Goal: Task Accomplishment & Management: Manage account settings

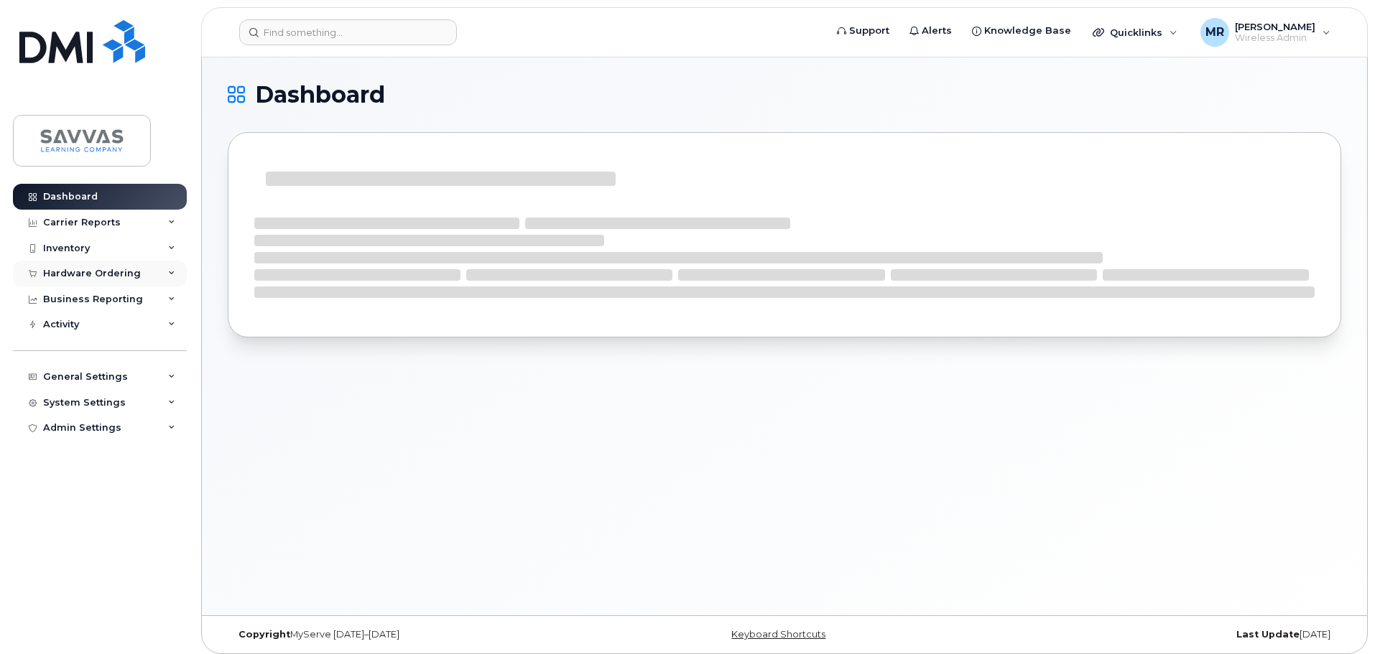
click at [73, 274] on div "Hardware Ordering" at bounding box center [92, 273] width 98 height 11
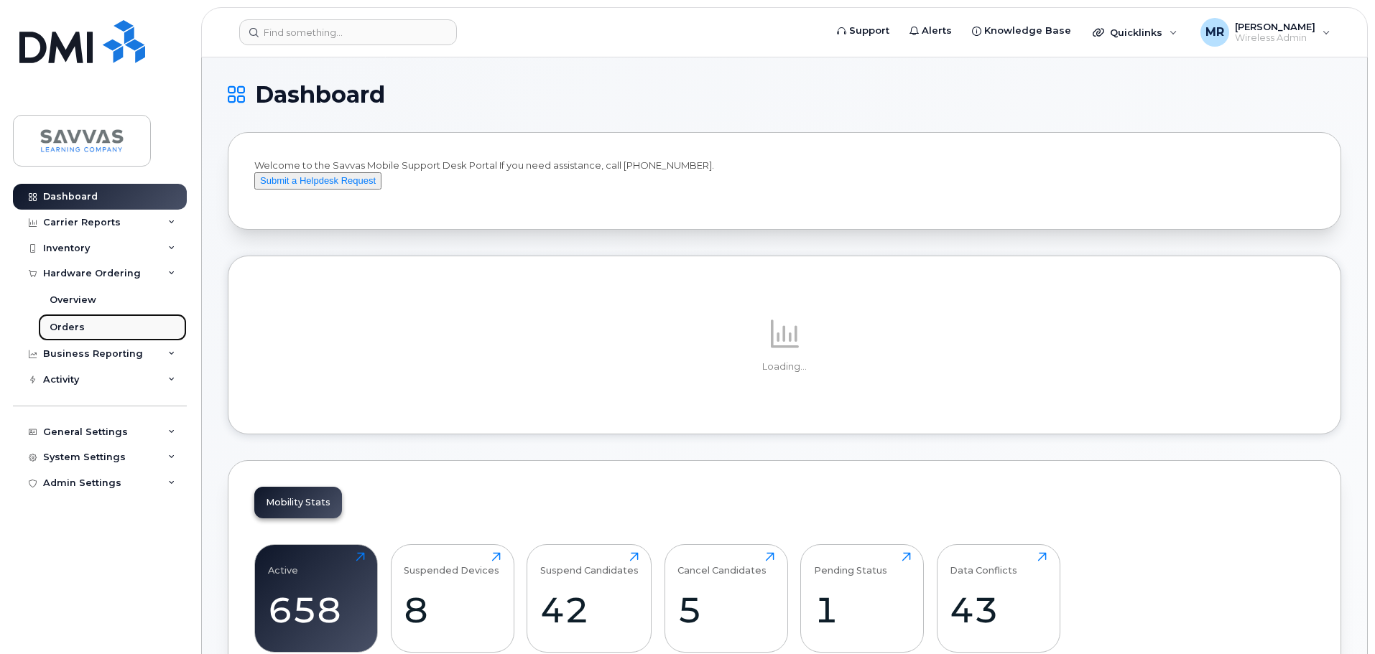
click at [70, 326] on div "Orders" at bounding box center [67, 327] width 35 height 13
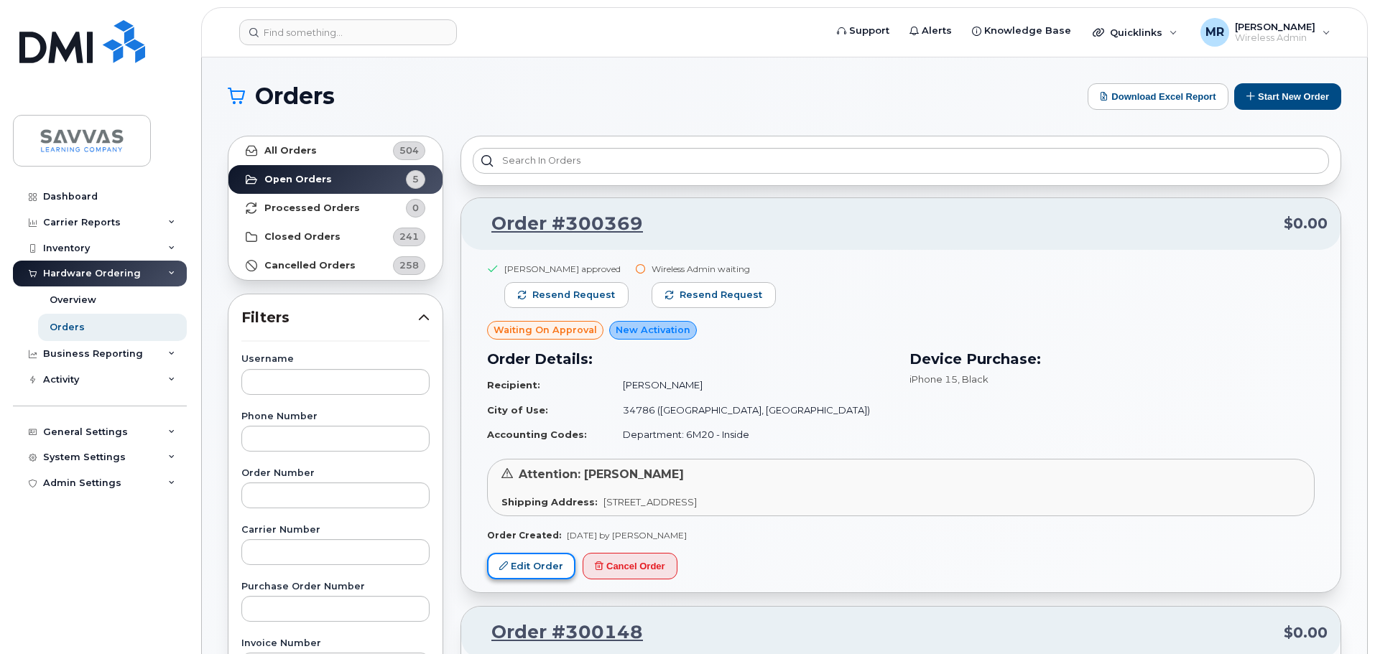
click at [541, 567] on link "Edit Order" at bounding box center [531, 566] width 88 height 27
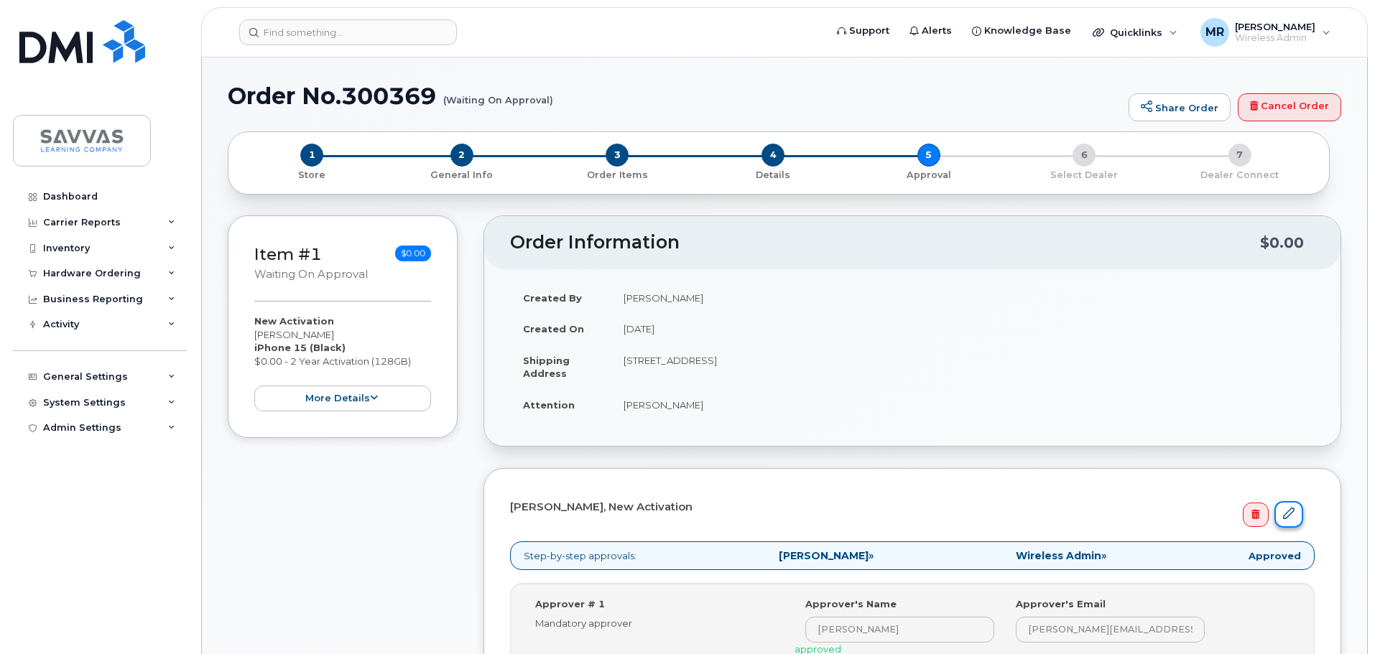
click at [1300, 514] on link at bounding box center [1288, 514] width 29 height 27
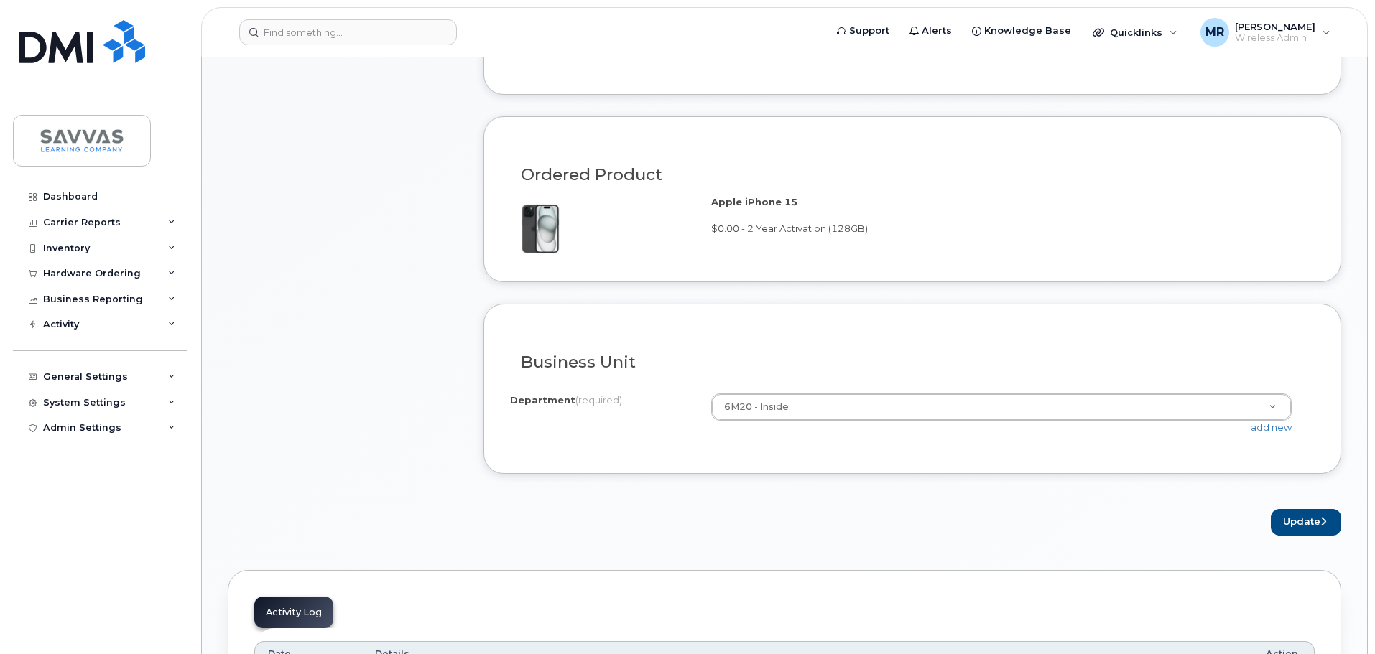
scroll to position [1006, 0]
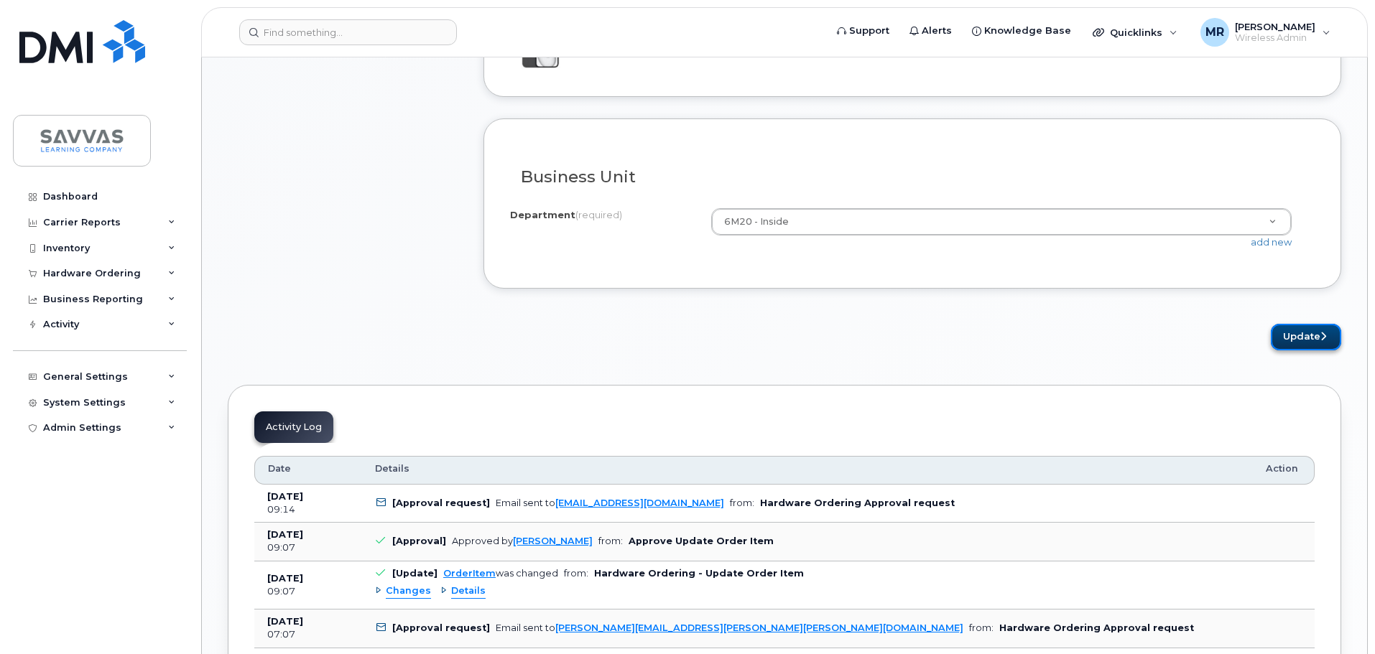
drag, startPoint x: 1294, startPoint y: 343, endPoint x: 1287, endPoint y: 340, distance: 7.4
click at [1294, 343] on button "Update" at bounding box center [1306, 337] width 70 height 27
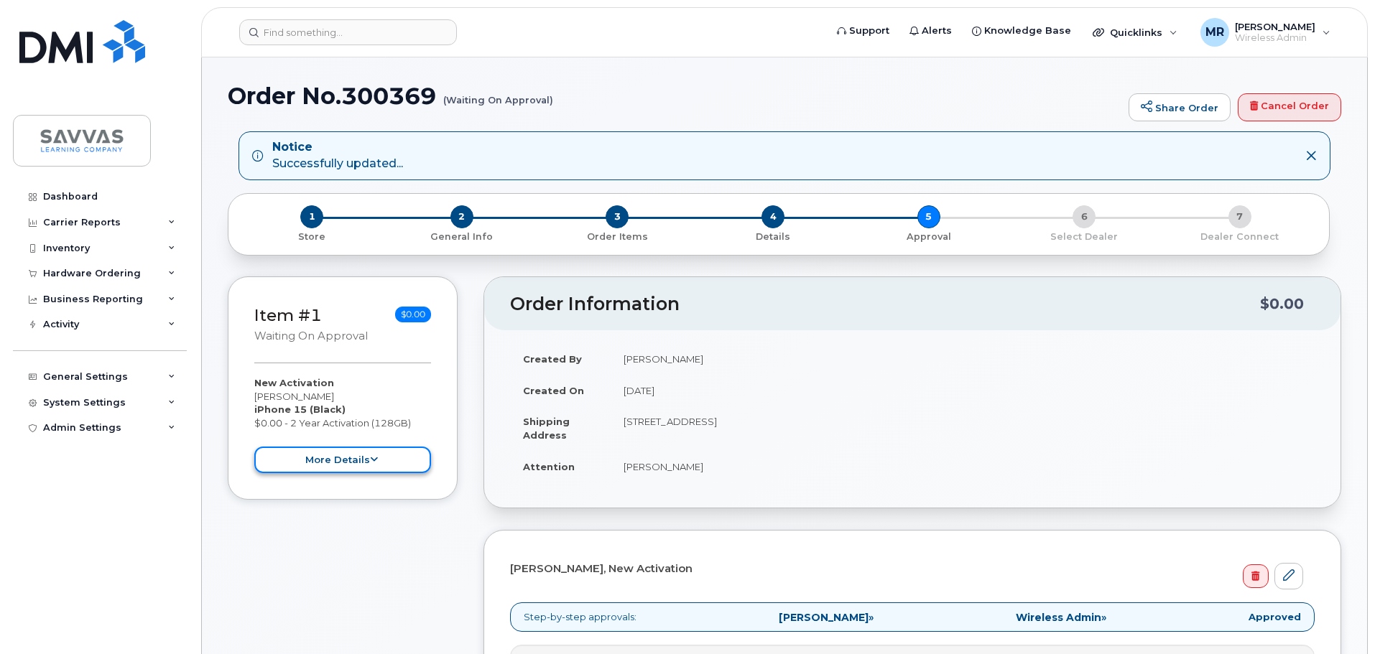
click at [389, 465] on button "more details" at bounding box center [342, 460] width 177 height 27
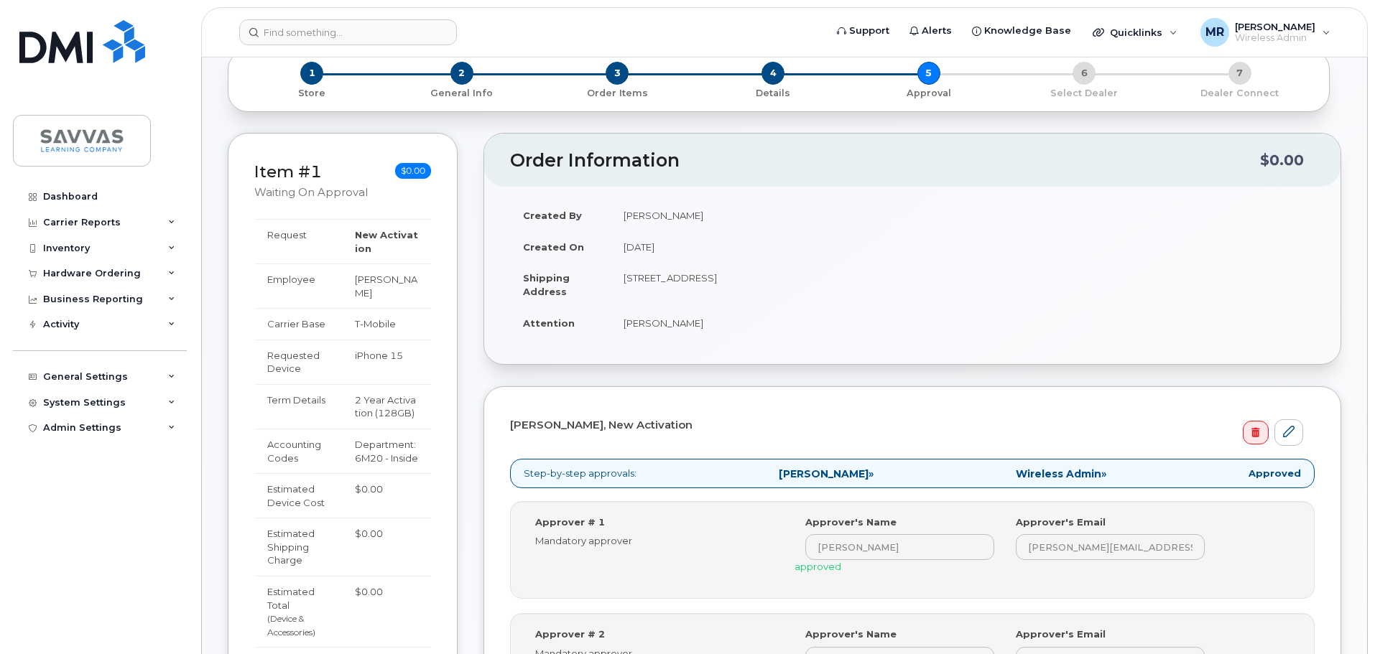
scroll to position [431, 0]
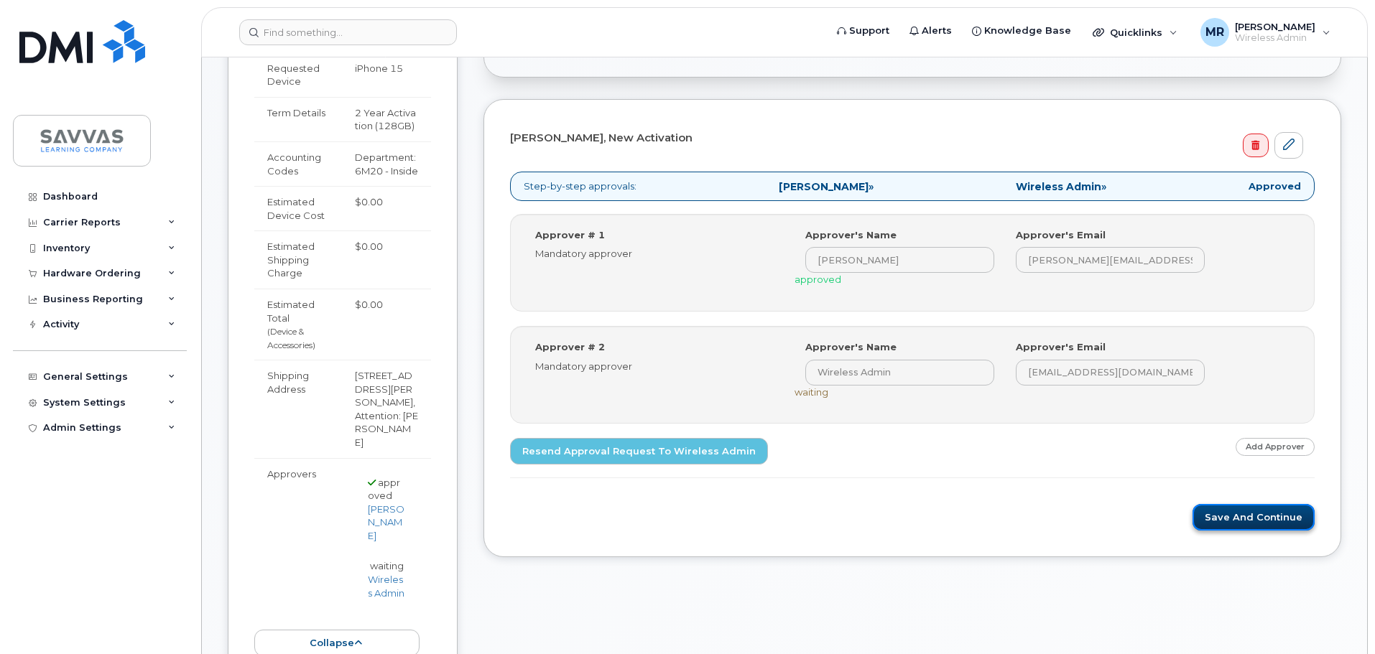
drag, startPoint x: 1224, startPoint y: 520, endPoint x: 1209, endPoint y: 524, distance: 15.7
click at [1223, 519] on button "Save and Continue" at bounding box center [1253, 517] width 122 height 27
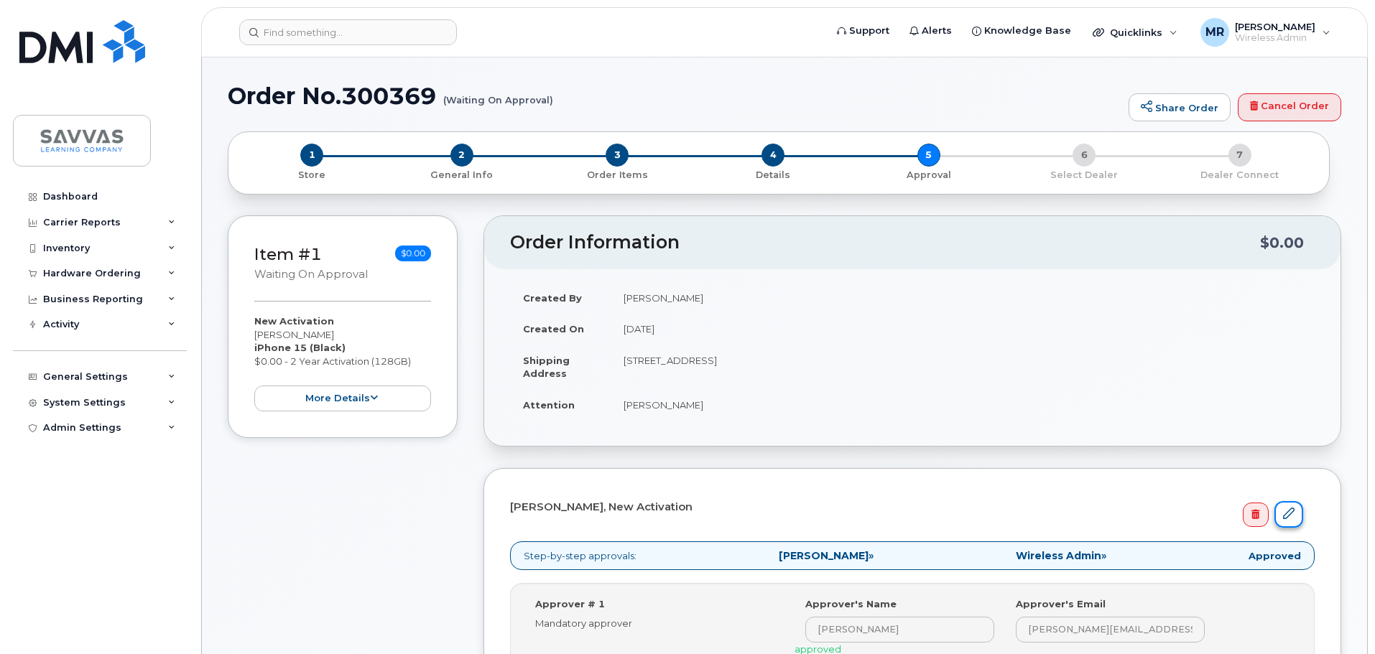
click at [1289, 510] on icon at bounding box center [1288, 513] width 11 height 11
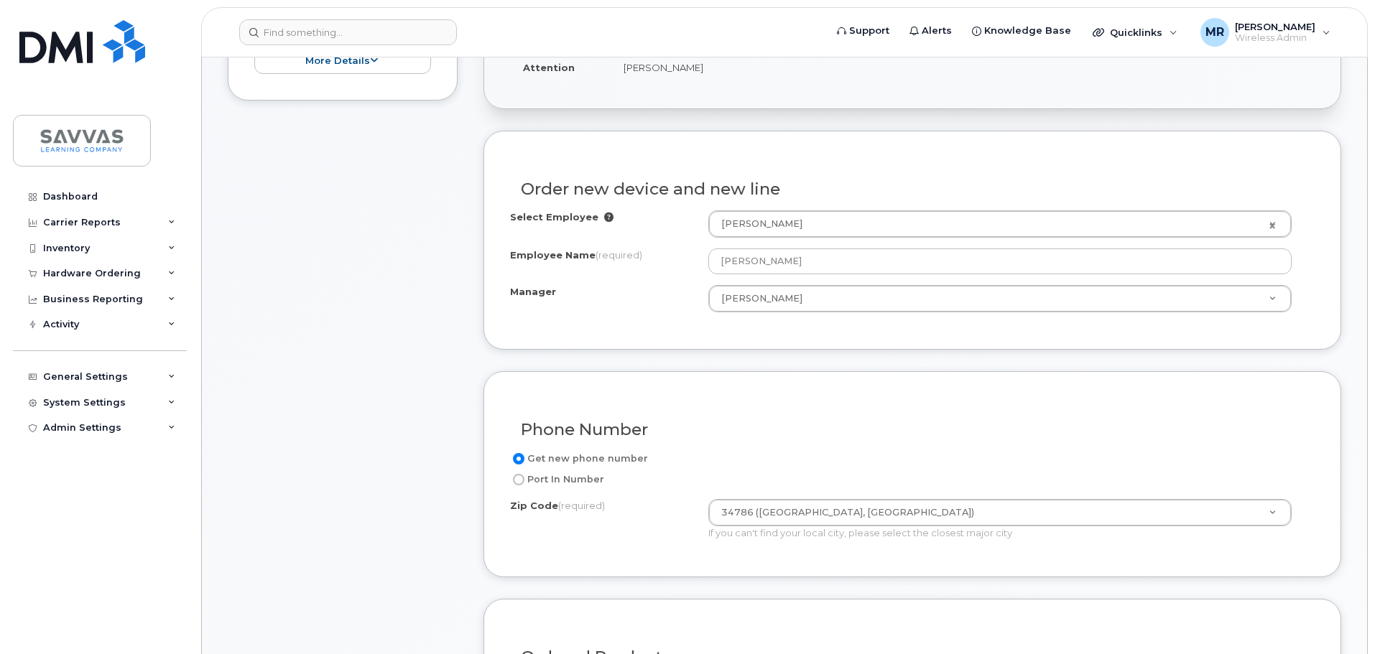
scroll to position [359, 0]
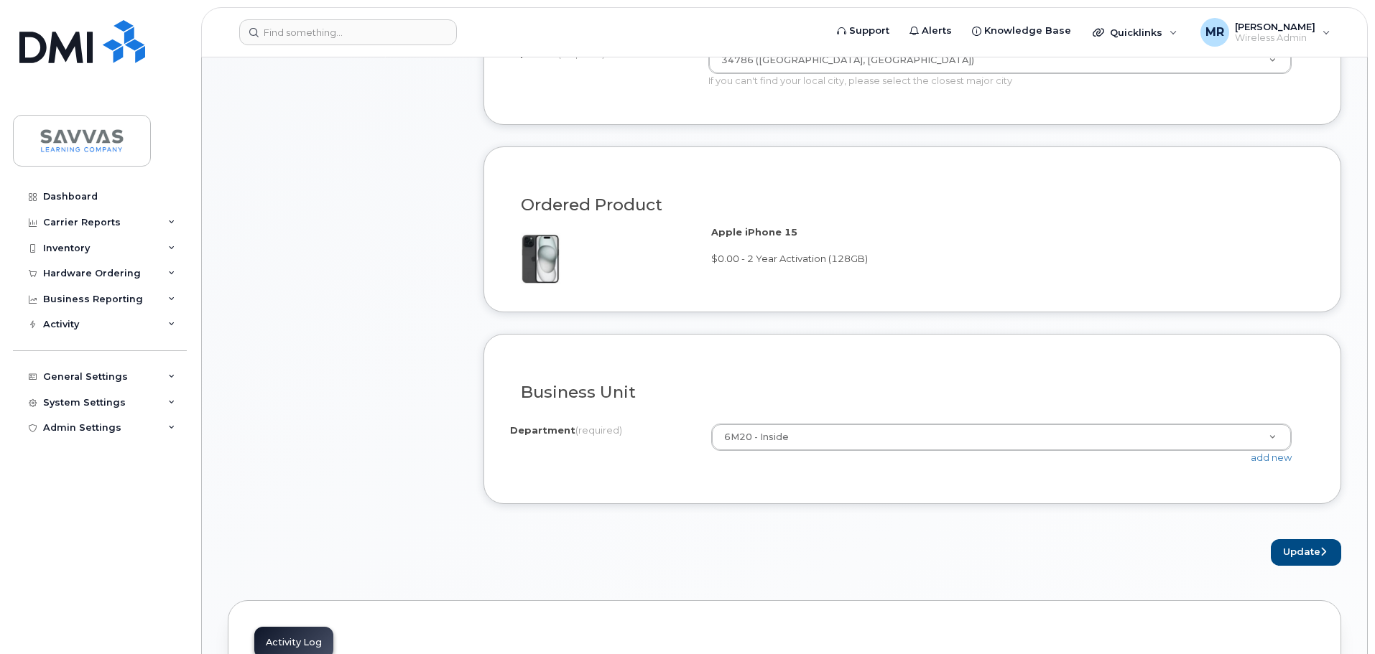
click at [733, 256] on span "$0.00 - 2 Year Activation (128GB)" at bounding box center [789, 258] width 157 height 11
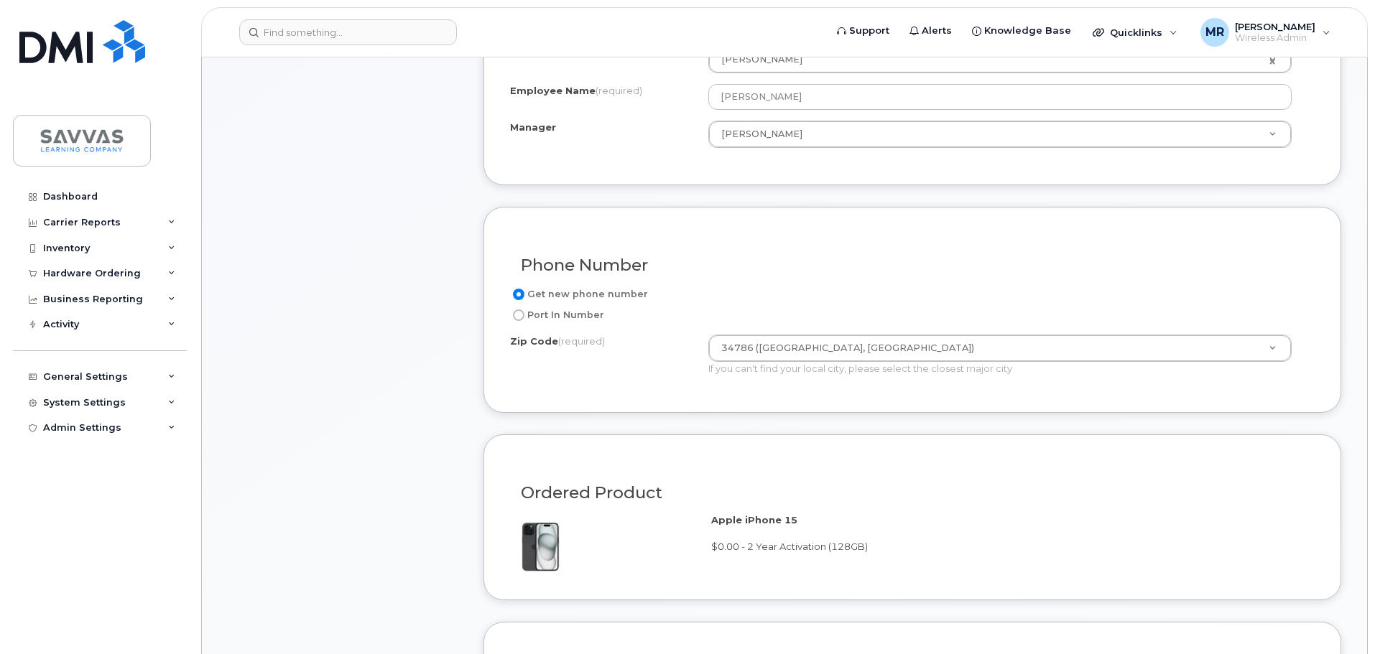
scroll to position [215, 0]
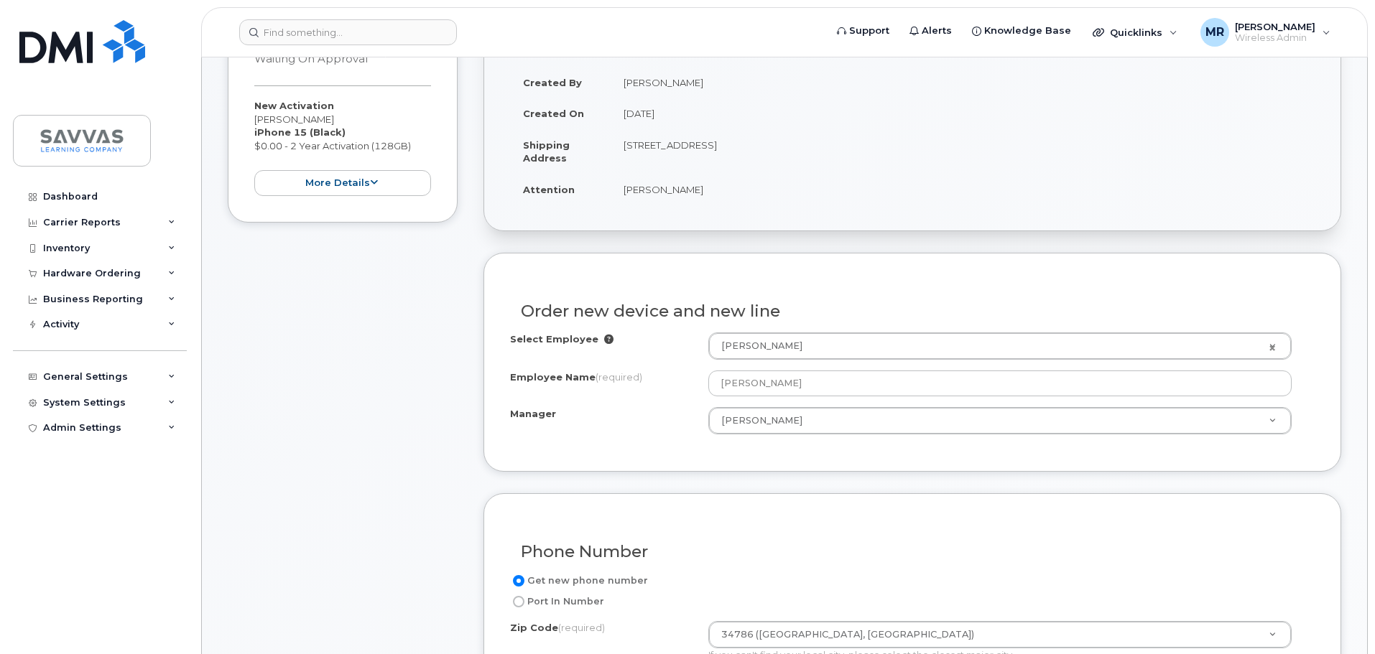
click at [626, 378] on span "(required)" at bounding box center [618, 376] width 47 height 11
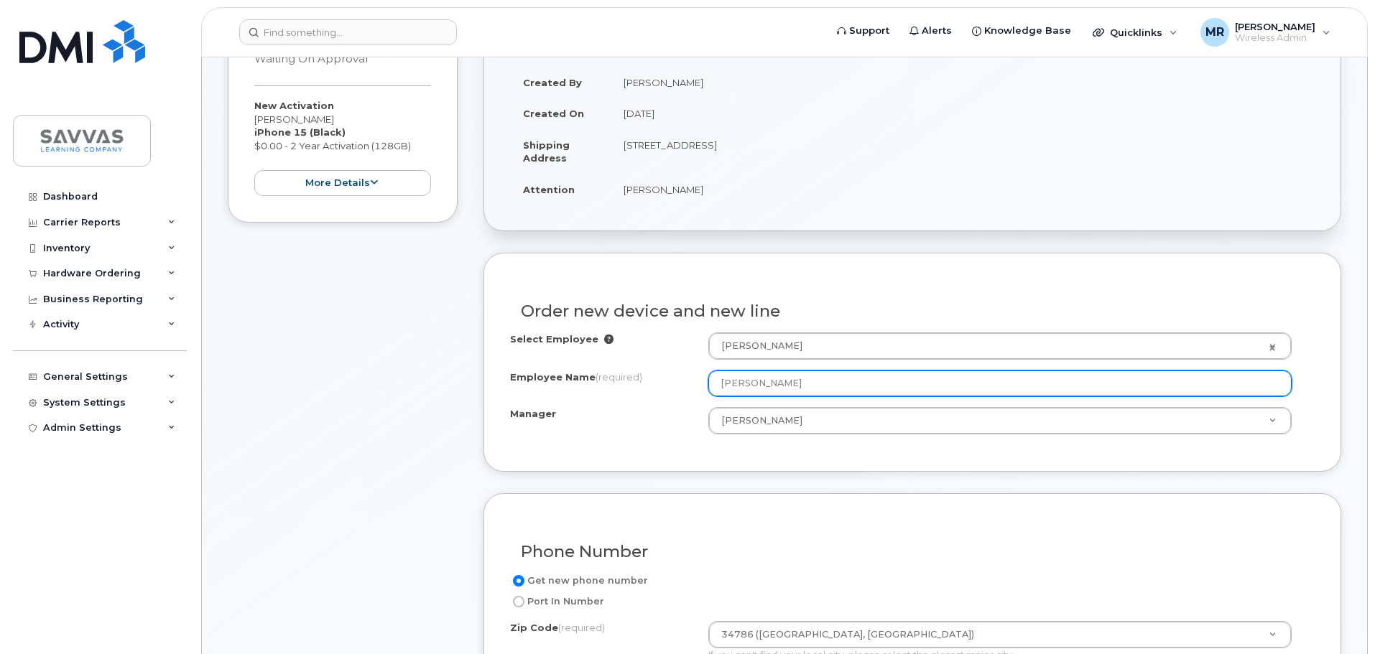
click at [708, 378] on input "[PERSON_NAME]" at bounding box center [999, 384] width 583 height 26
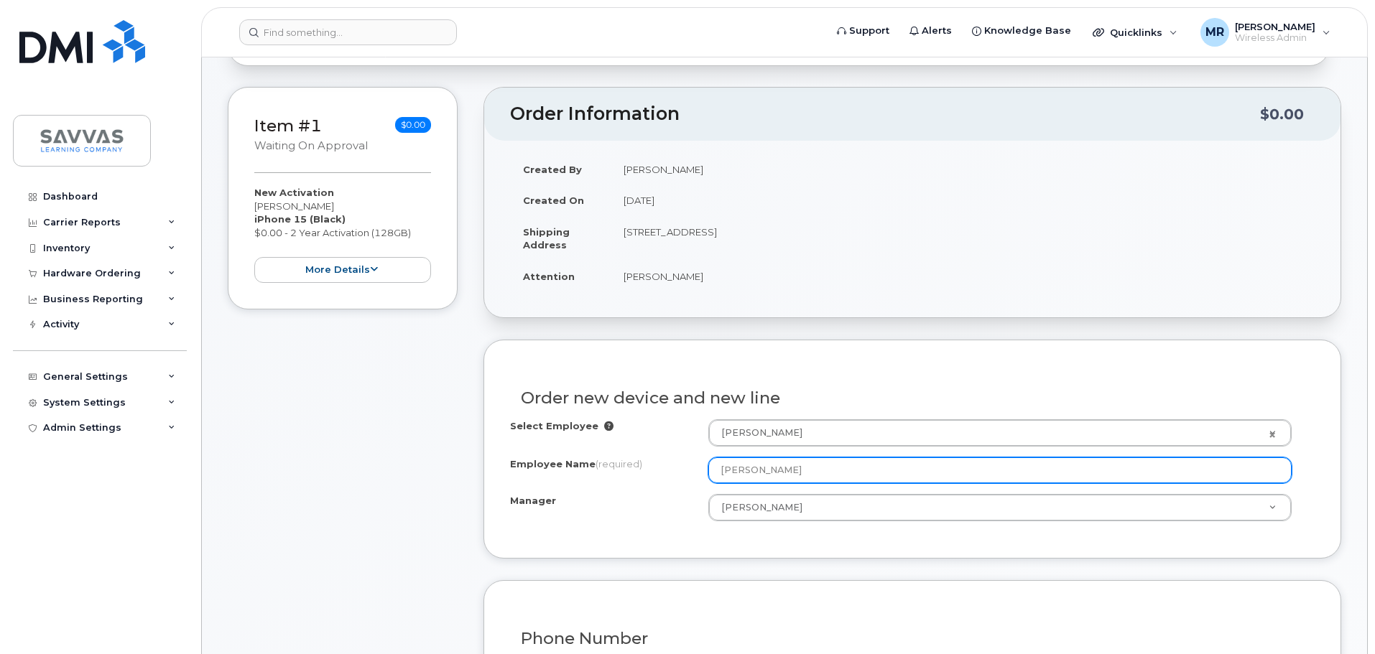
scroll to position [0, 0]
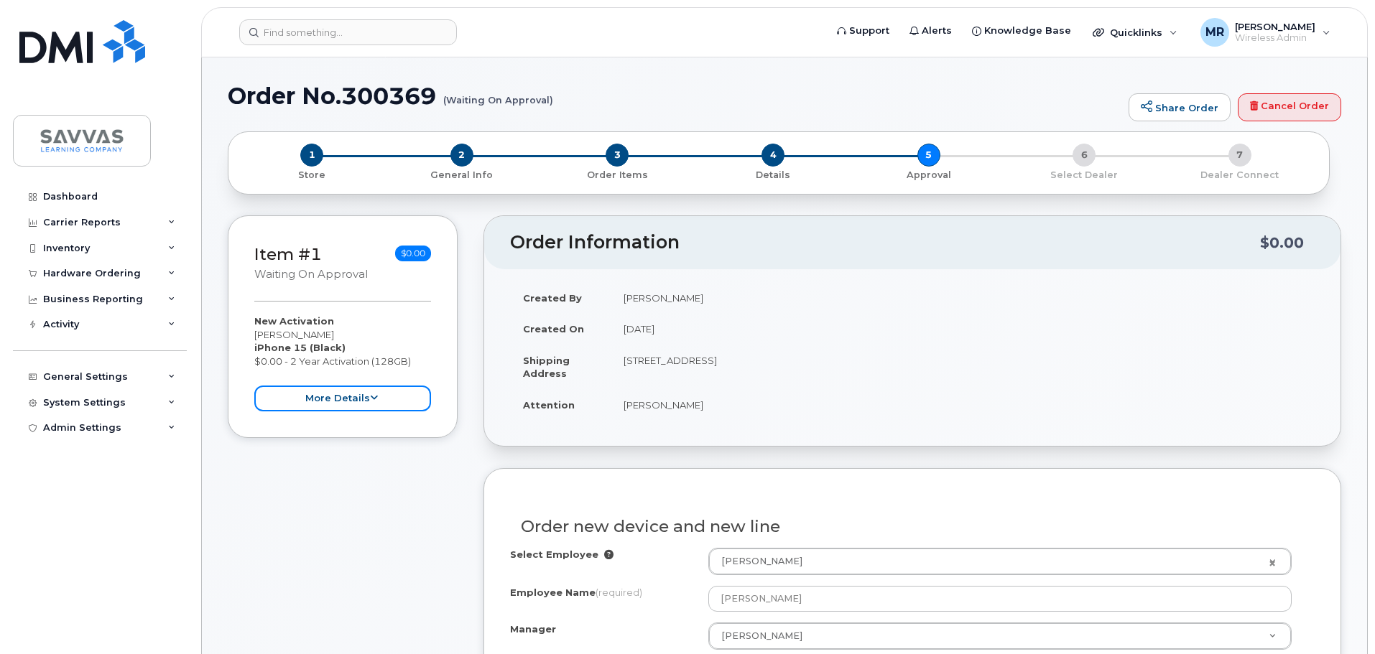
drag, startPoint x: 397, startPoint y: 395, endPoint x: 412, endPoint y: 396, distance: 15.8
click at [397, 394] on button "more details" at bounding box center [342, 399] width 177 height 27
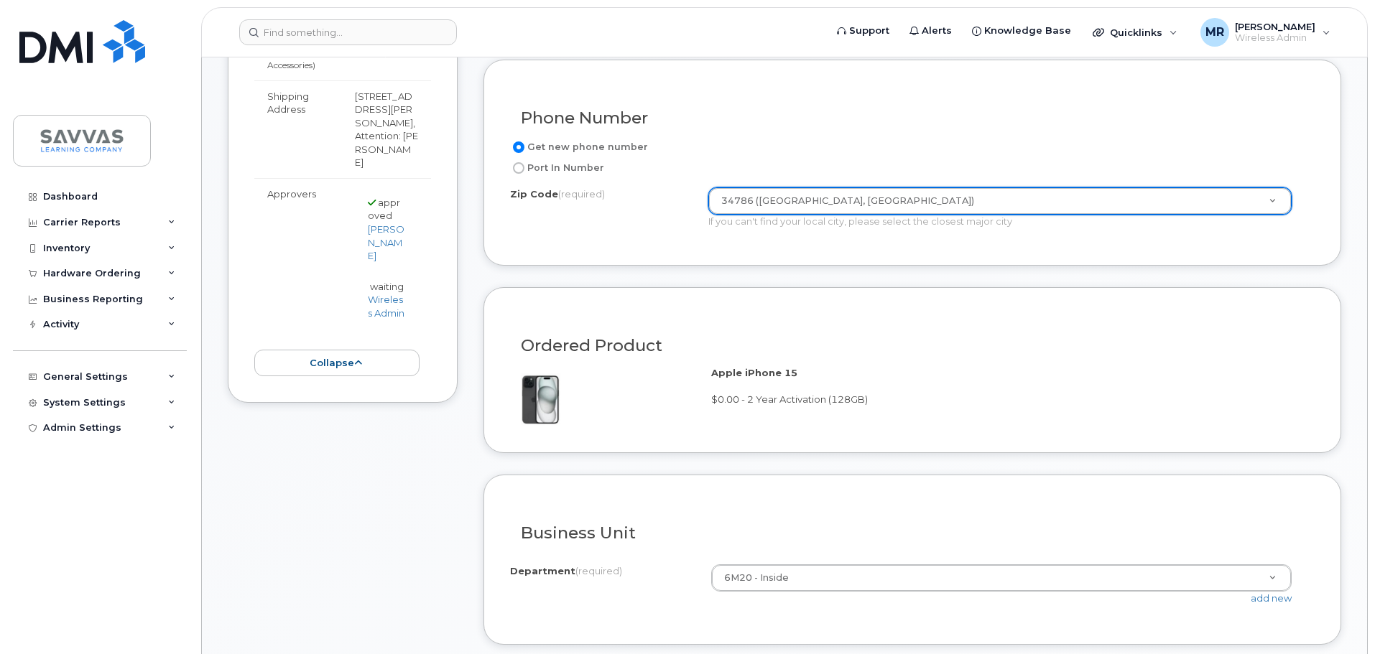
scroll to position [1006, 0]
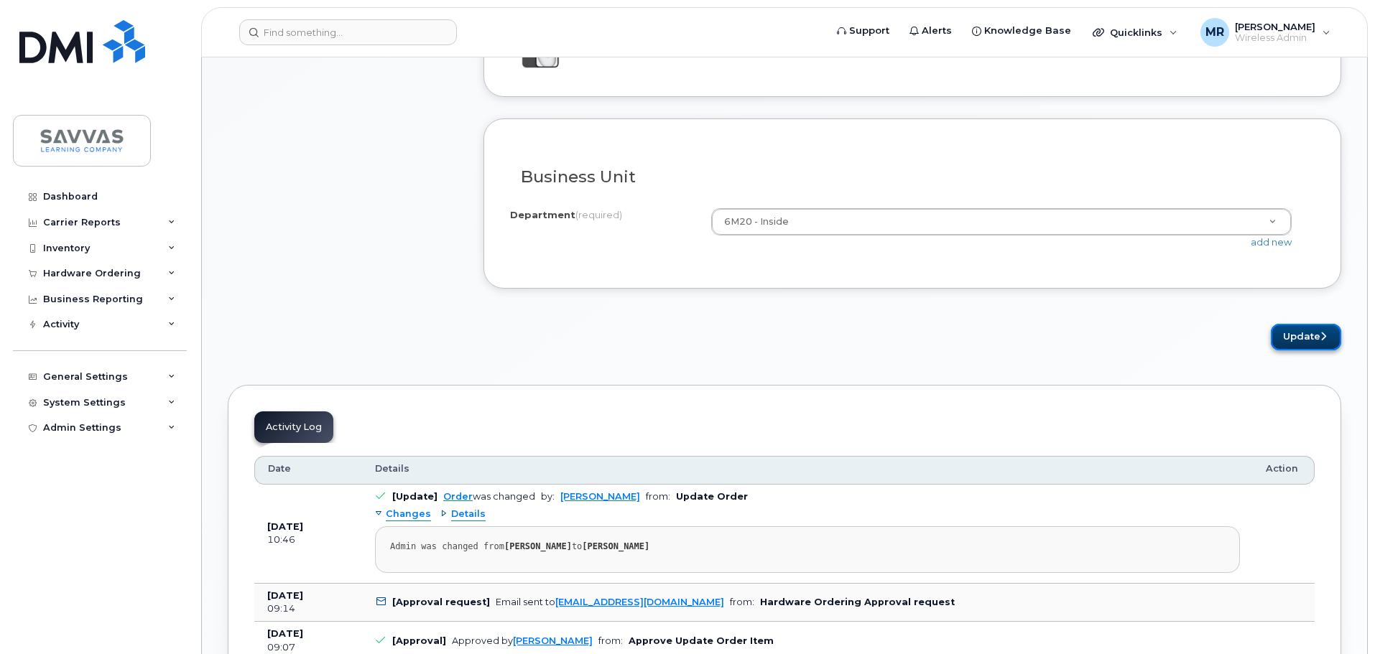
click at [1305, 332] on button "Update" at bounding box center [1306, 337] width 70 height 27
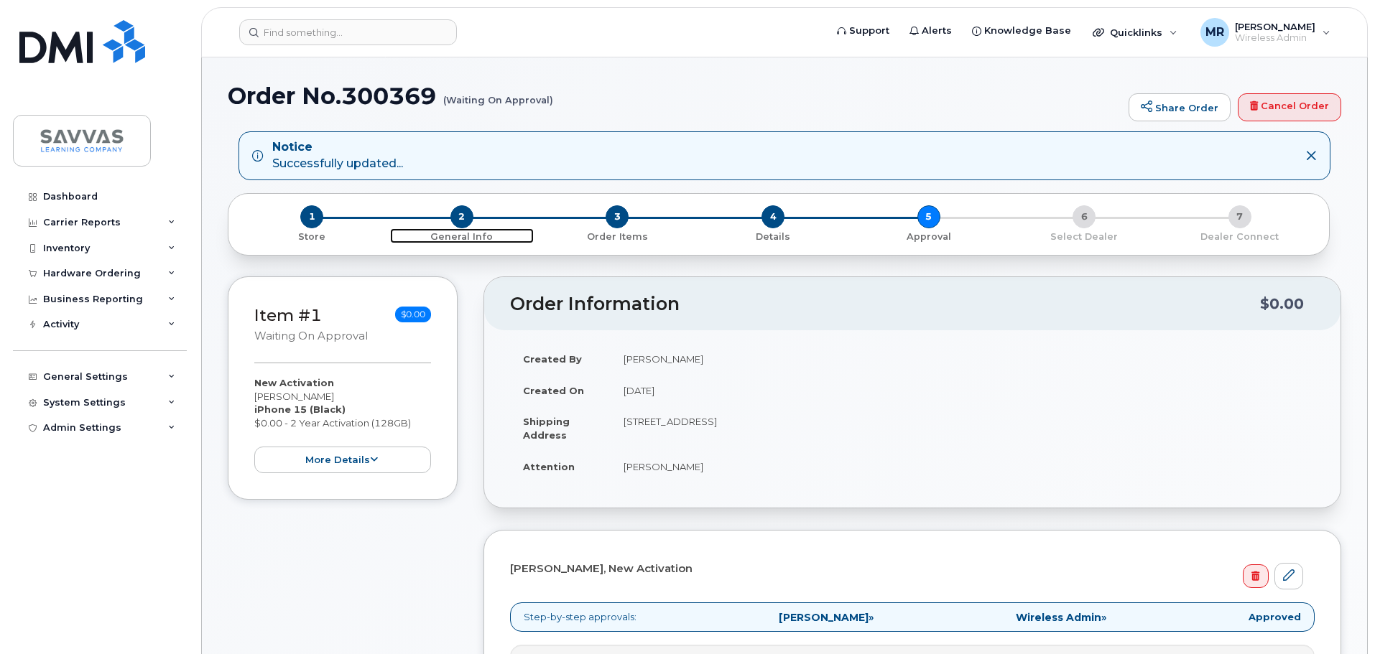
click at [462, 215] on span "2" at bounding box center [461, 216] width 23 height 23
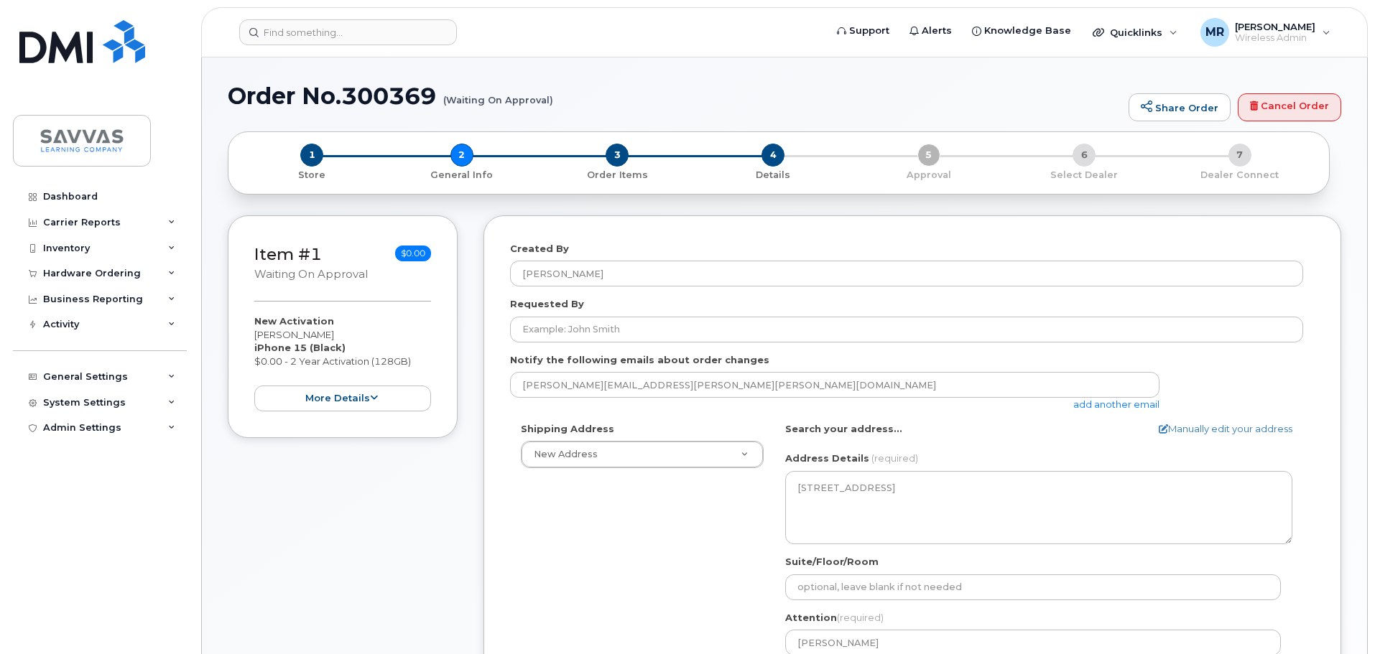
select select
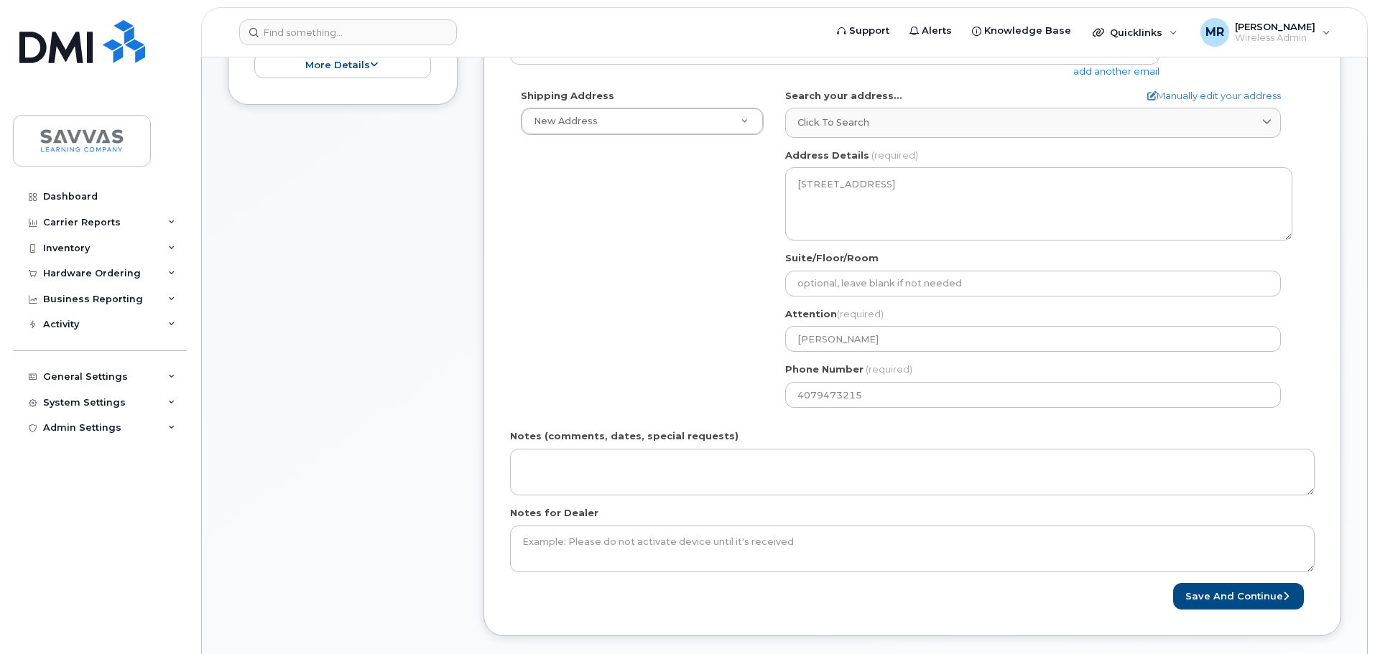
scroll to position [359, 0]
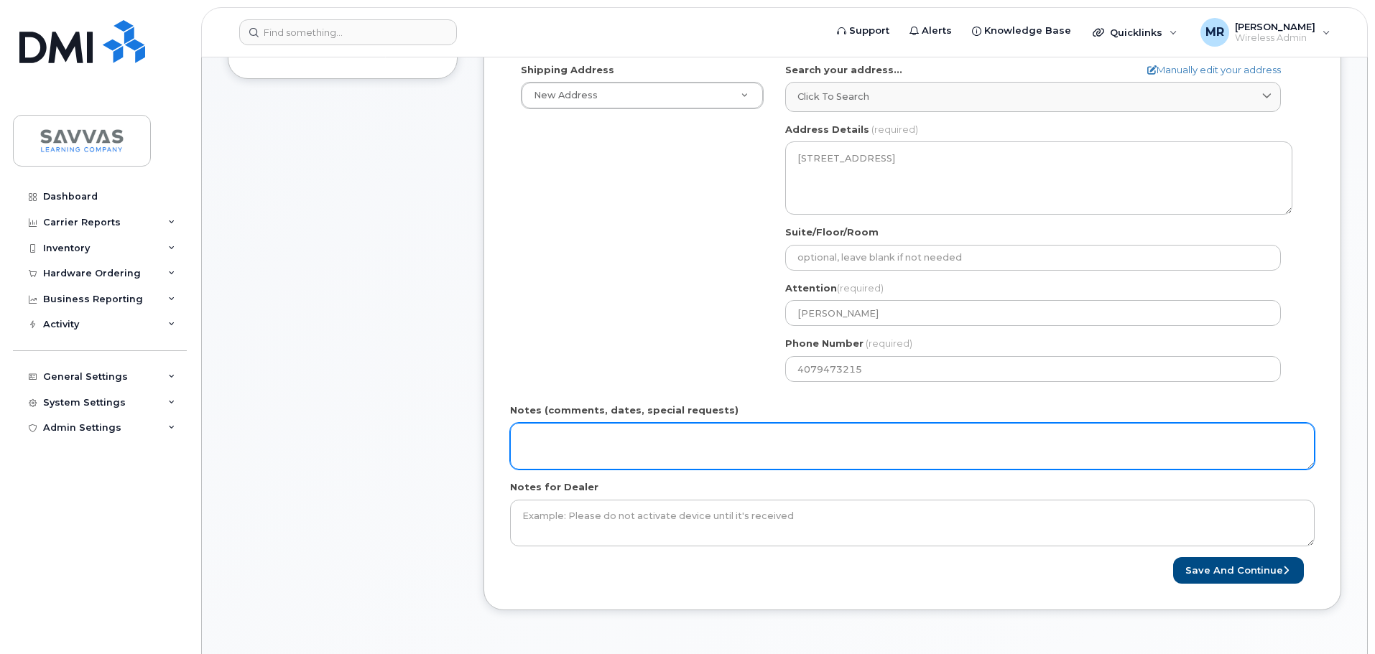
click at [687, 450] on textarea "Notes (comments, dates, special requests)" at bounding box center [912, 446] width 805 height 47
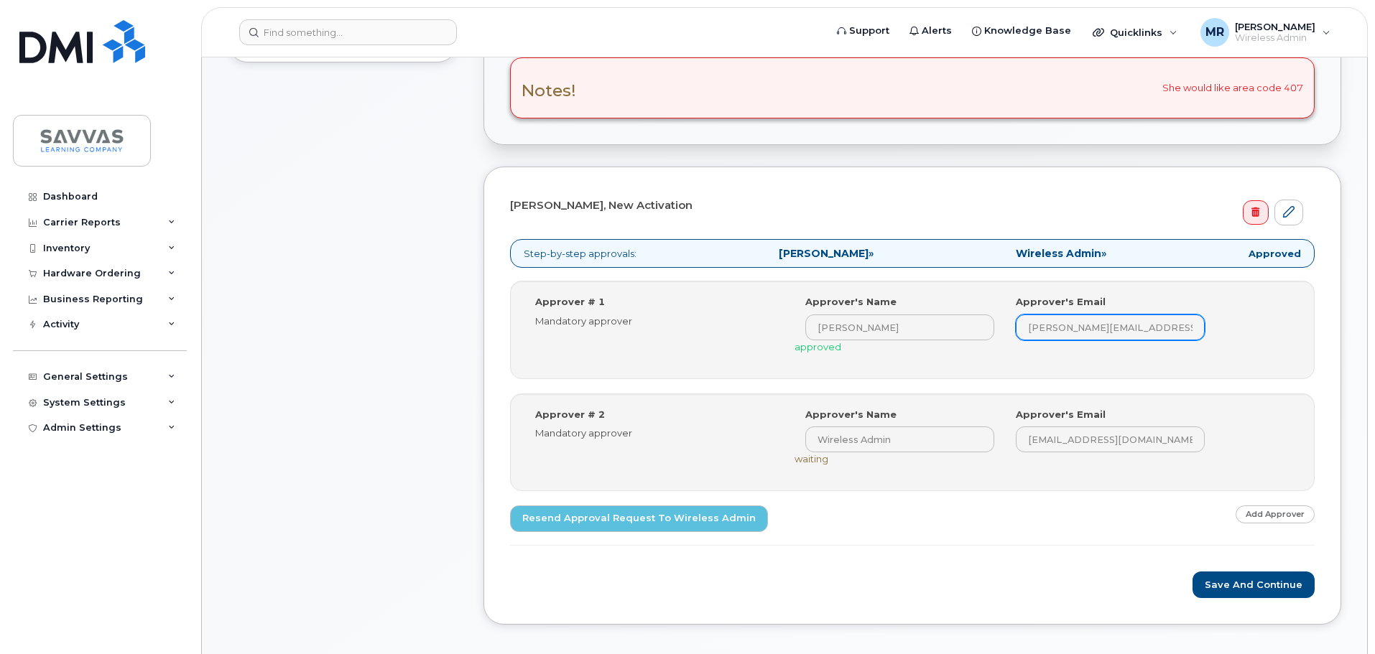
scroll to position [431, 0]
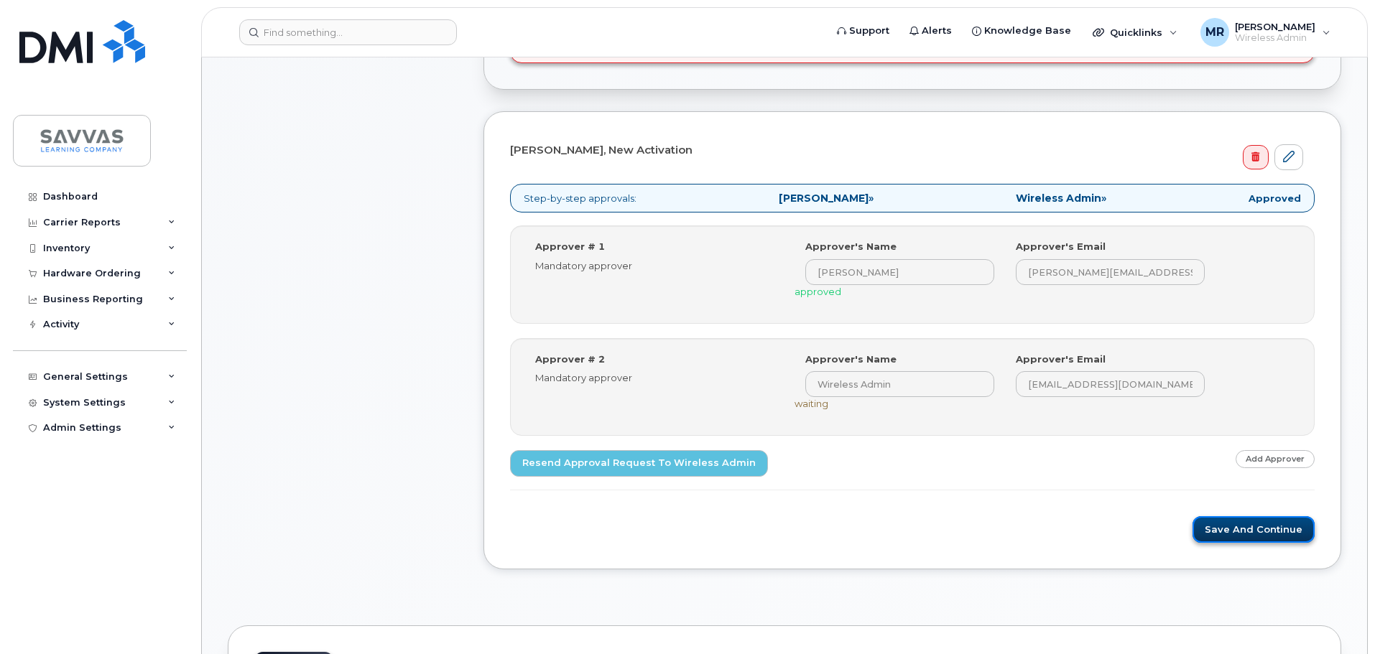
click at [1246, 524] on button "Save and Continue" at bounding box center [1253, 529] width 122 height 27
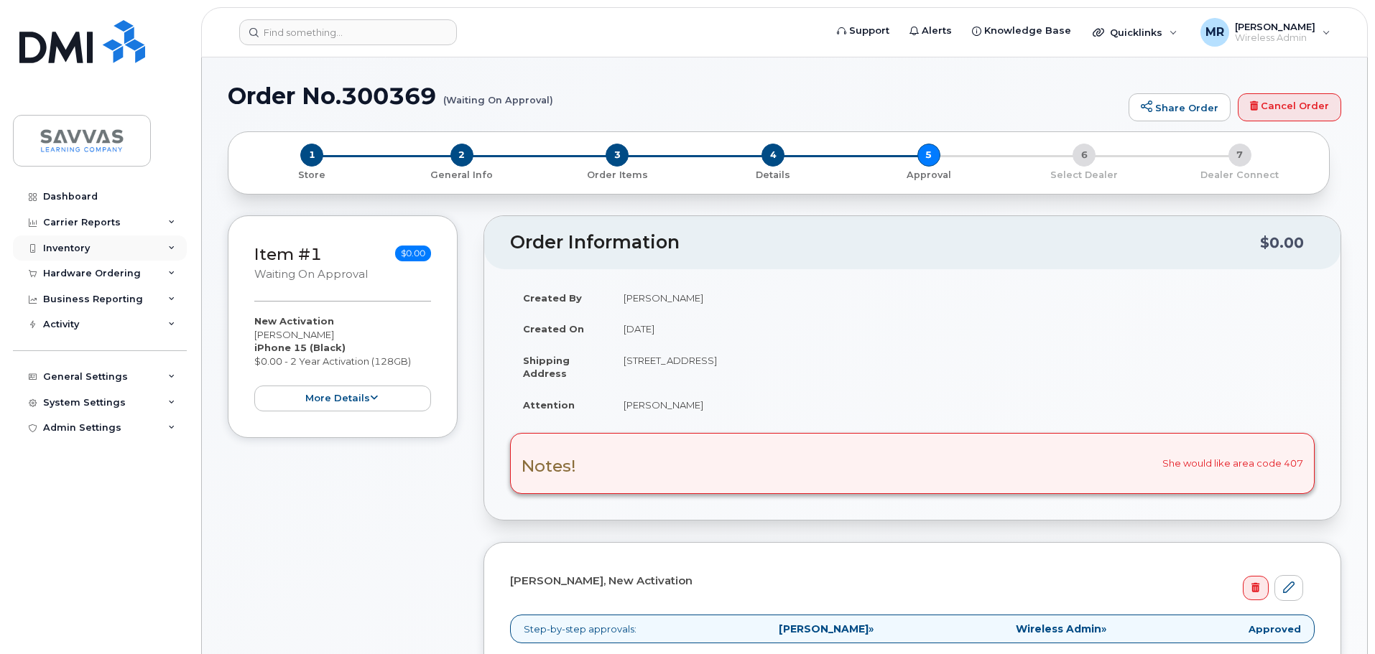
click at [73, 245] on div "Inventory" at bounding box center [66, 248] width 47 height 11
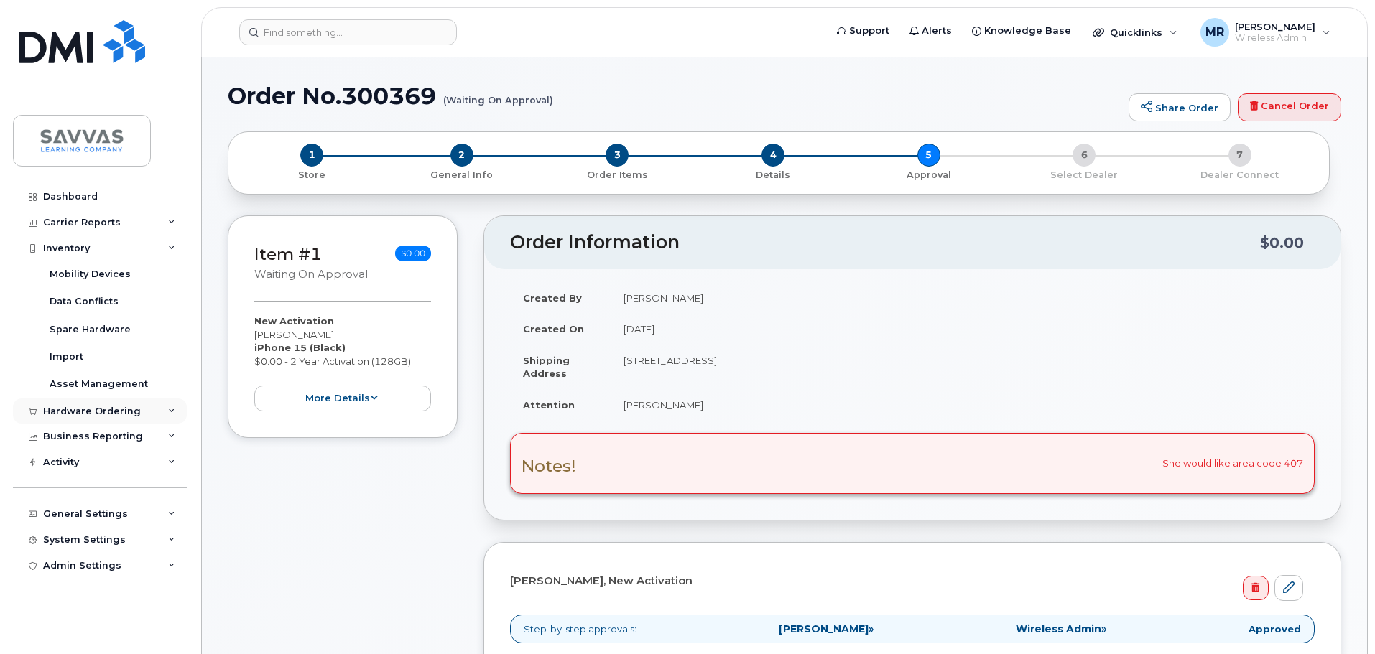
click at [170, 407] on div "Hardware Ordering" at bounding box center [100, 412] width 174 height 26
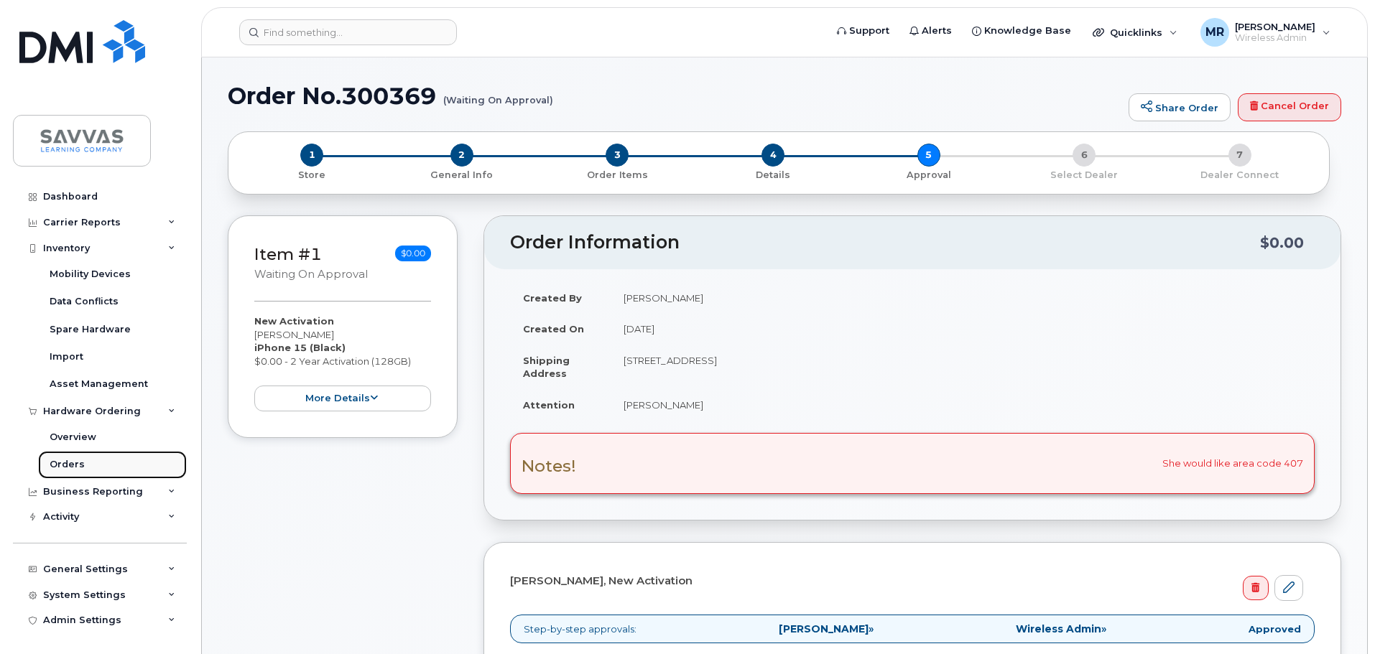
click at [88, 461] on link "Orders" at bounding box center [112, 464] width 149 height 27
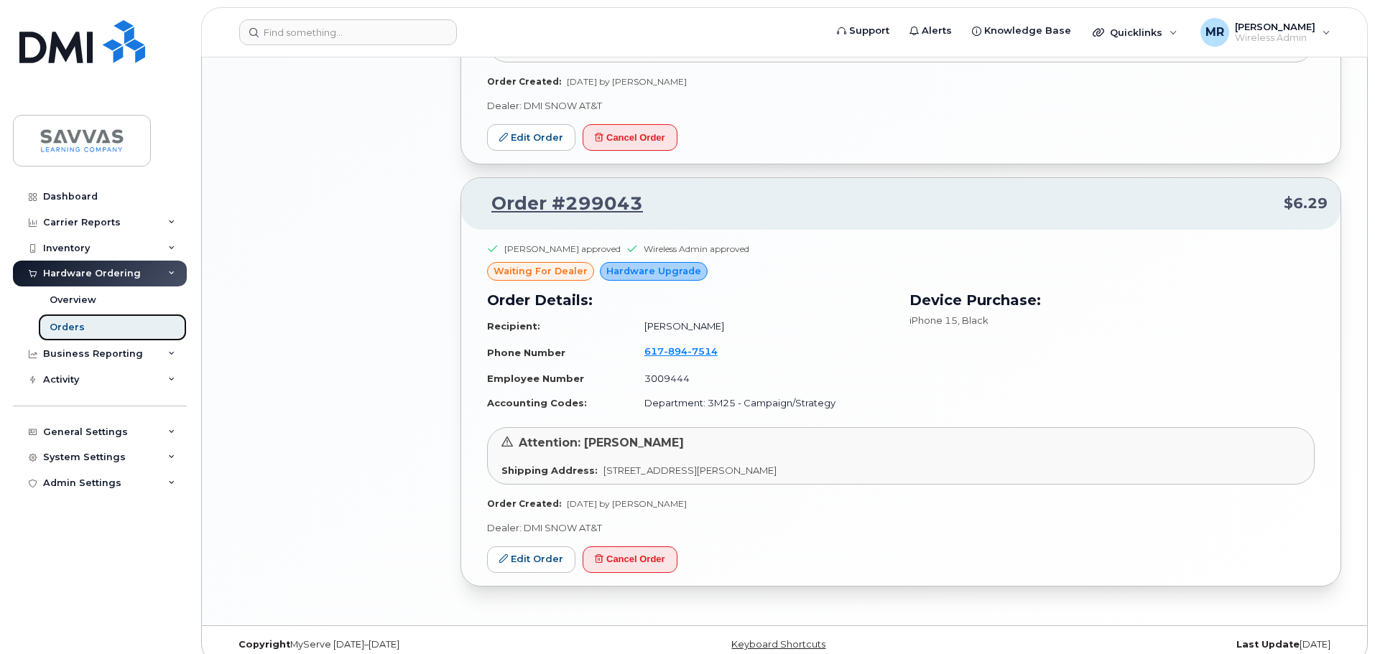
scroll to position [1274, 0]
